Goal: Information Seeking & Learning: Learn about a topic

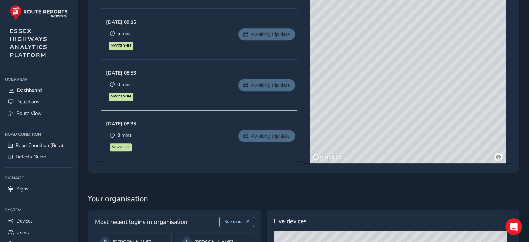
scroll to position [382, 0]
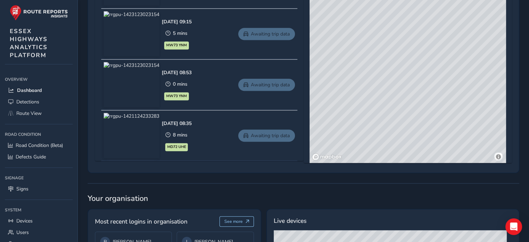
drag, startPoint x: 391, startPoint y: 114, endPoint x: 384, endPoint y: 150, distance: 36.3
click at [384, 150] on div "© Mapbox © OpenStreetMap Improve this map © Maxar" at bounding box center [407, 60] width 196 height 205
drag, startPoint x: 406, startPoint y: 89, endPoint x: 354, endPoint y: 116, distance: 58.6
click at [354, 116] on div "© Mapbox © OpenStreetMap Improve this map © Maxar" at bounding box center [407, 60] width 196 height 205
drag, startPoint x: 351, startPoint y: 27, endPoint x: 378, endPoint y: 90, distance: 67.6
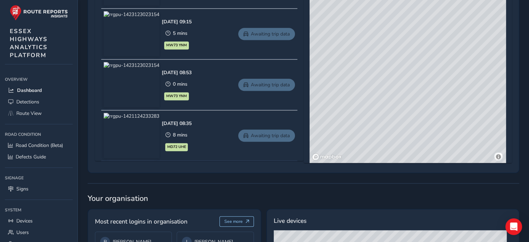
click at [378, 90] on div "© Mapbox © OpenStreetMap Improve this map © Maxar" at bounding box center [407, 60] width 196 height 205
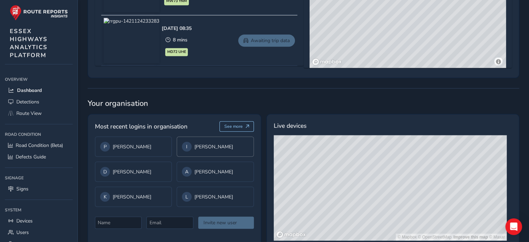
scroll to position [487, 0]
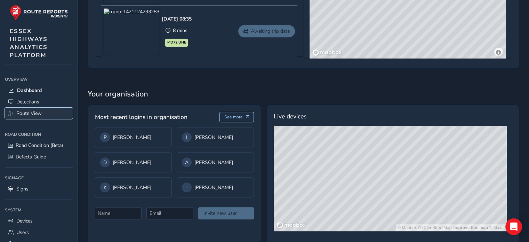
click at [34, 111] on span "Route View" at bounding box center [28, 113] width 25 height 7
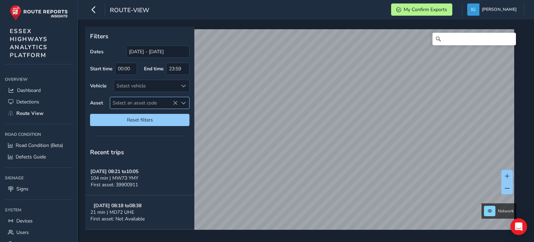
click at [182, 104] on span "Select an asset code" at bounding box center [183, 102] width 5 height 5
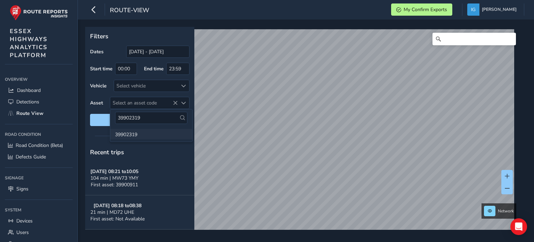
type input "39902319"
click at [135, 132] on li "39902319" at bounding box center [151, 134] width 82 height 10
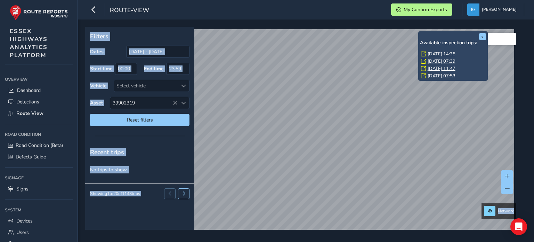
click at [434, 51] on link "[DATE] 14:35" at bounding box center [442, 54] width 28 height 6
